Goal: Task Accomplishment & Management: Manage account settings

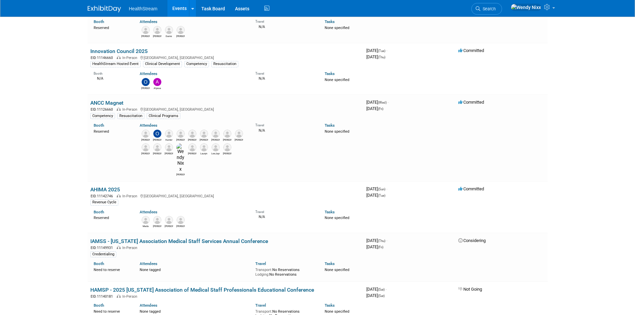
scroll to position [333, 0]
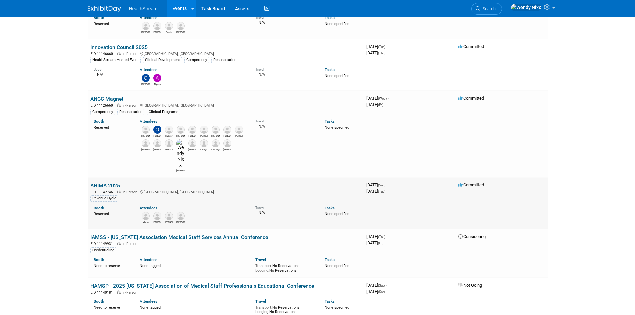
click at [107, 177] on td "AHIMA 2025 EID: 11142746 In-Person Minneapolis, MN Revenue Cycle Booth Reserved…" at bounding box center [226, 203] width 276 height 52
click at [108, 182] on link "AHIMA 2025" at bounding box center [105, 185] width 30 height 6
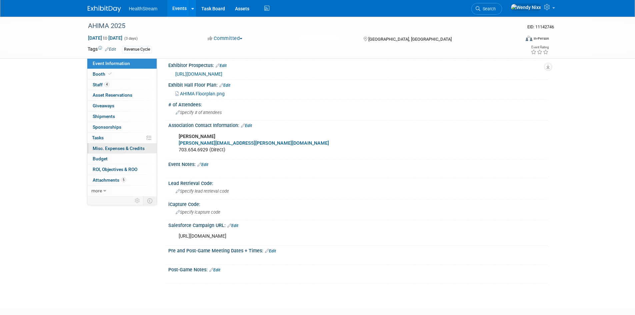
scroll to position [200, 0]
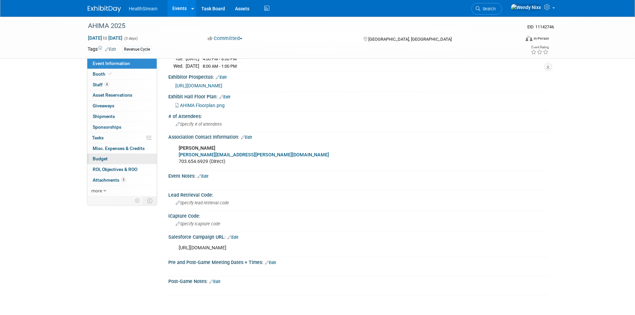
click at [100, 158] on span "Budget" at bounding box center [100, 158] width 15 height 5
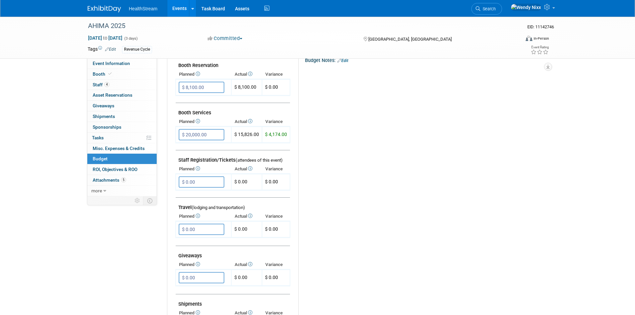
scroll to position [133, 0]
click at [100, 74] on span "Booth" at bounding box center [103, 73] width 20 height 5
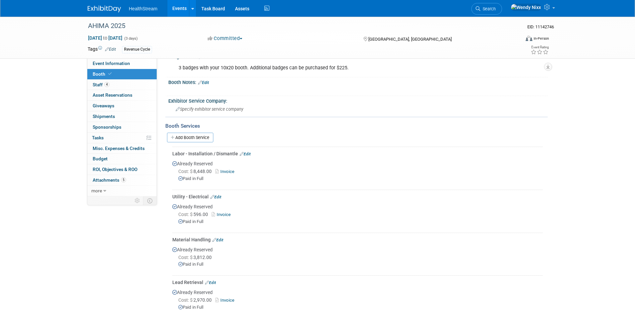
scroll to position [167, 0]
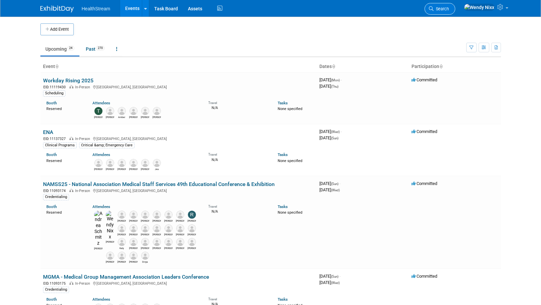
click at [448, 8] on span "Search" at bounding box center [440, 8] width 15 height 5
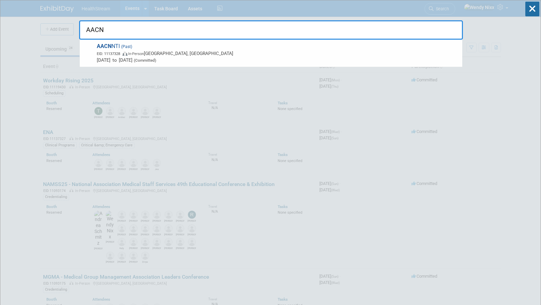
type input "AACN"
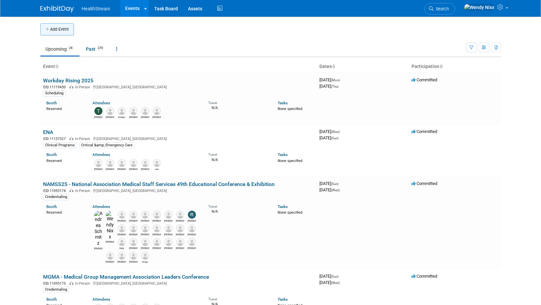
click at [64, 28] on button "Add Event" at bounding box center [56, 29] width 33 height 12
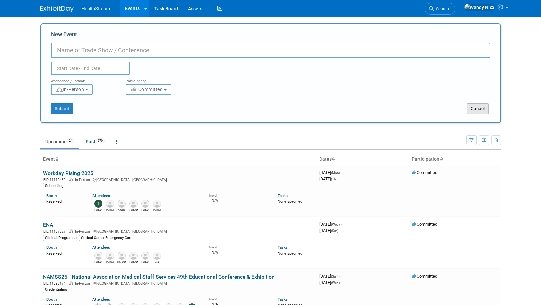
click at [481, 109] on button "Cancel" at bounding box center [477, 108] width 22 height 11
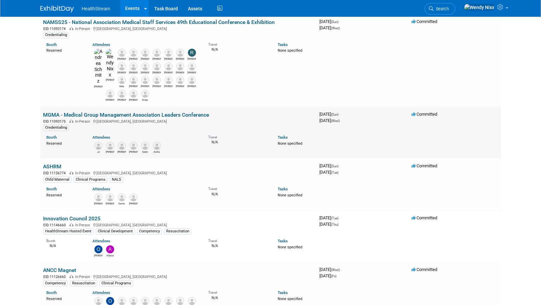
scroll to position [167, 0]
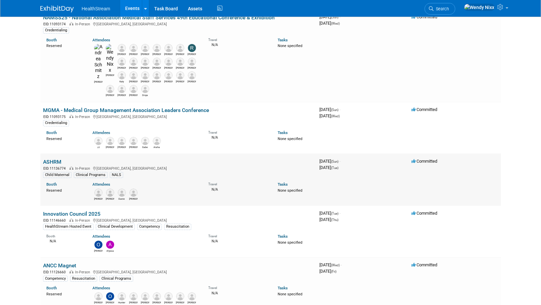
click at [56, 159] on link "ASHRM" at bounding box center [52, 162] width 18 height 6
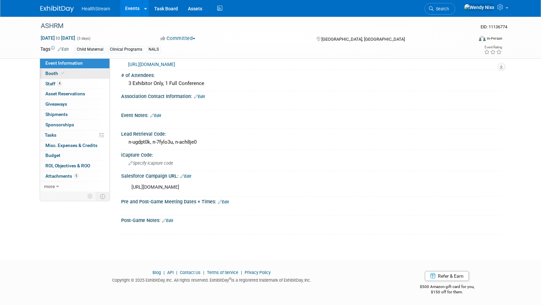
click at [51, 72] on span "Booth" at bounding box center [55, 73] width 20 height 5
